Goal: Task Accomplishment & Management: Complete application form

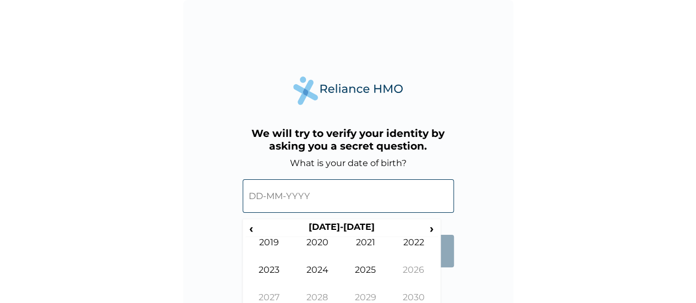
click at [283, 197] on input "text" at bounding box center [347, 196] width 211 height 34
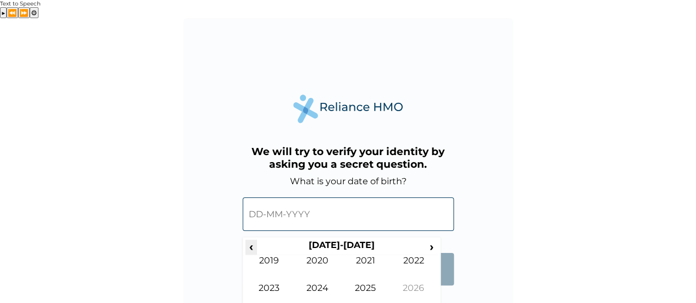
click at [246, 240] on span "‹" at bounding box center [251, 247] width 12 height 14
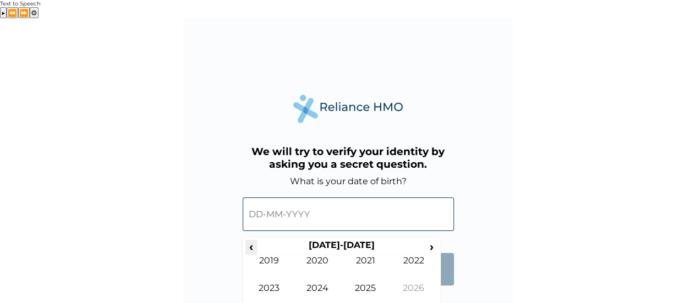
click at [246, 240] on span "‹" at bounding box center [251, 247] width 12 height 14
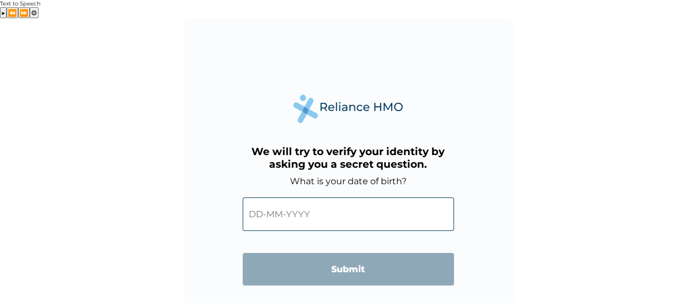
scroll to position [26, 0]
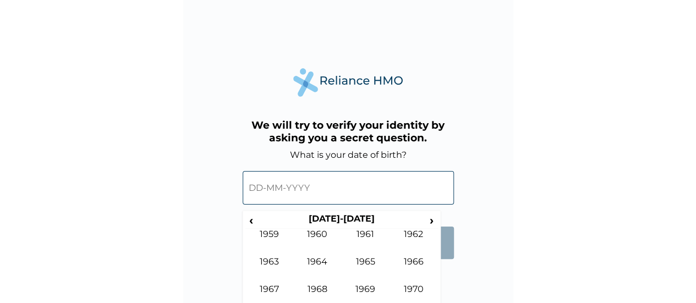
click at [278, 171] on input "text" at bounding box center [347, 188] width 211 height 34
click at [435, 213] on span "›" at bounding box center [432, 220] width 12 height 14
click at [423, 256] on td "1996" at bounding box center [413, 269] width 48 height 27
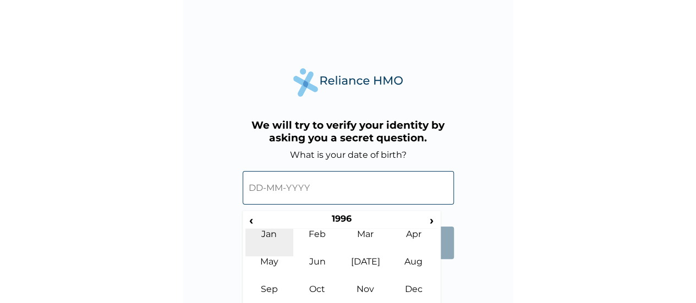
click at [263, 229] on td "Jan" at bounding box center [269, 242] width 48 height 27
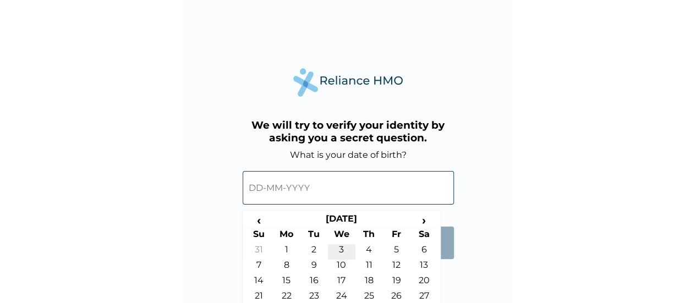
click at [342, 244] on td "3" at bounding box center [341, 251] width 27 height 15
type input "[DATE]"
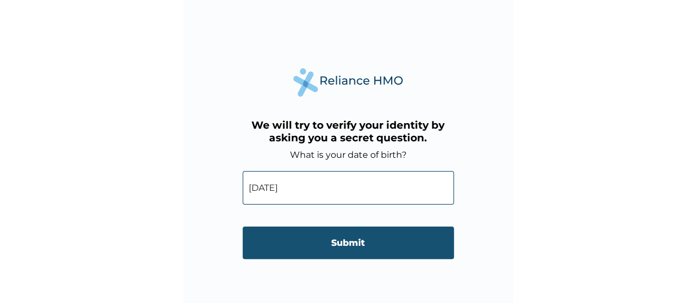
click at [347, 230] on input "Submit" at bounding box center [347, 243] width 211 height 32
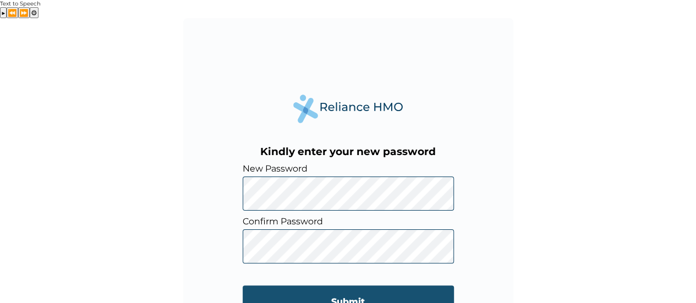
click at [340, 285] on input "Submit" at bounding box center [347, 301] width 211 height 32
